Goal: Find specific page/section: Find specific page/section

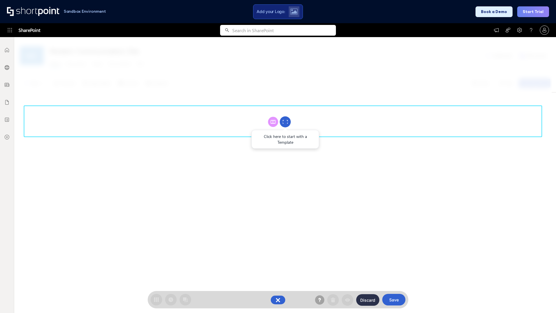
click at [285, 122] on circle at bounding box center [285, 121] width 11 height 11
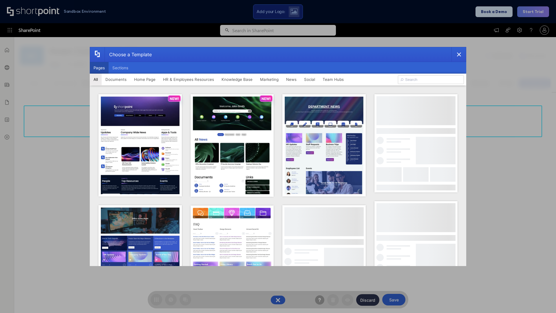
click at [99, 68] on button "Pages" at bounding box center [99, 68] width 19 height 12
type input "Documents 1"
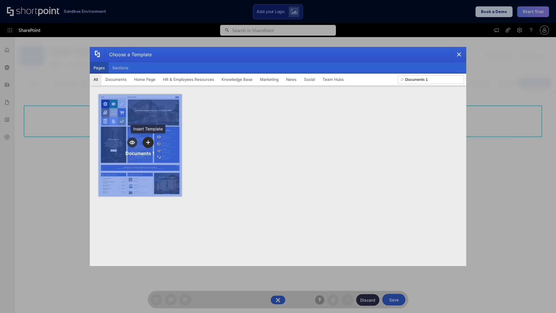
click at [148, 142] on icon "template selector" at bounding box center [148, 142] width 4 height 4
